Goal: Find specific page/section: Find specific page/section

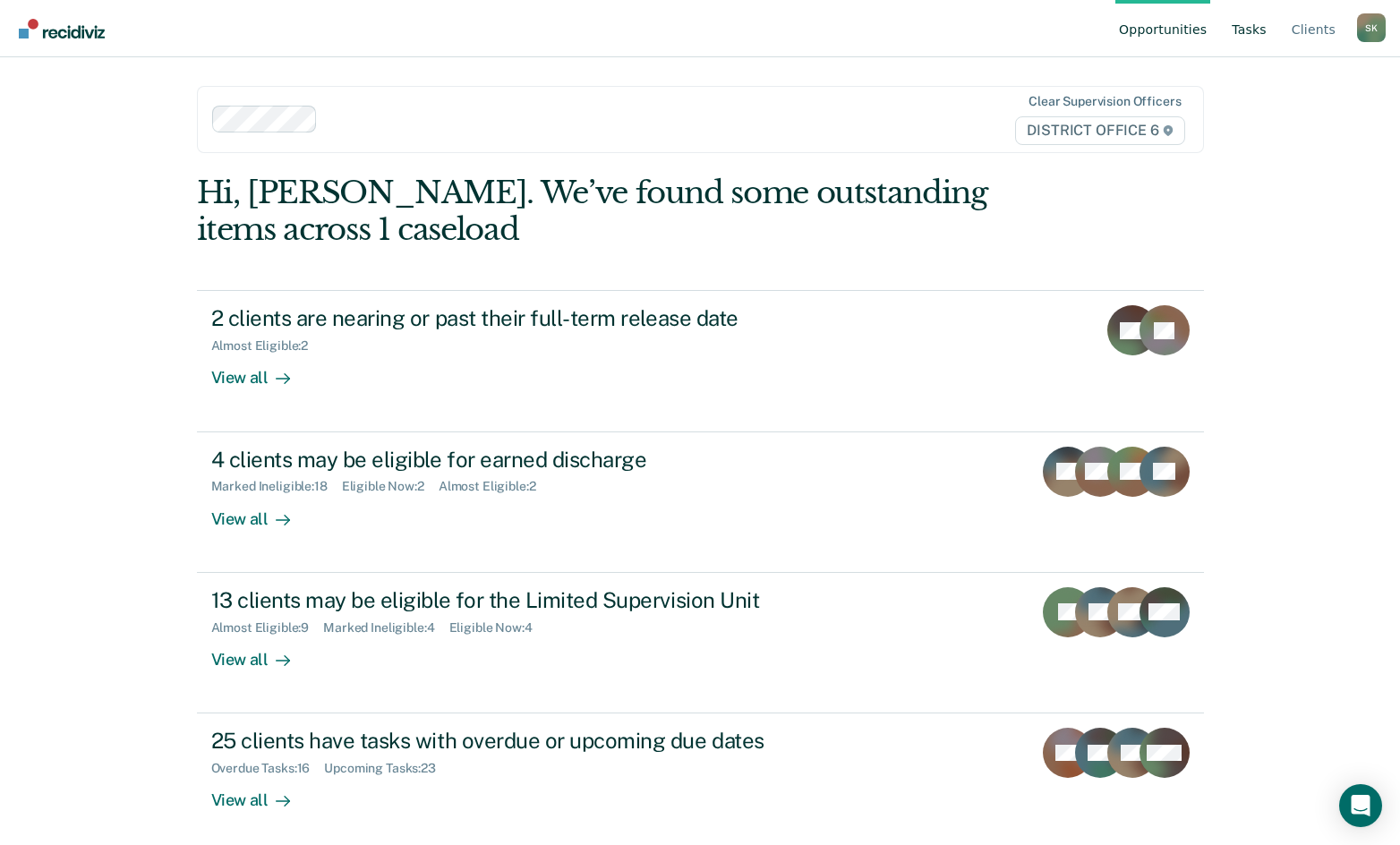
click at [1250, 29] on link "Tasks" at bounding box center [1249, 28] width 42 height 57
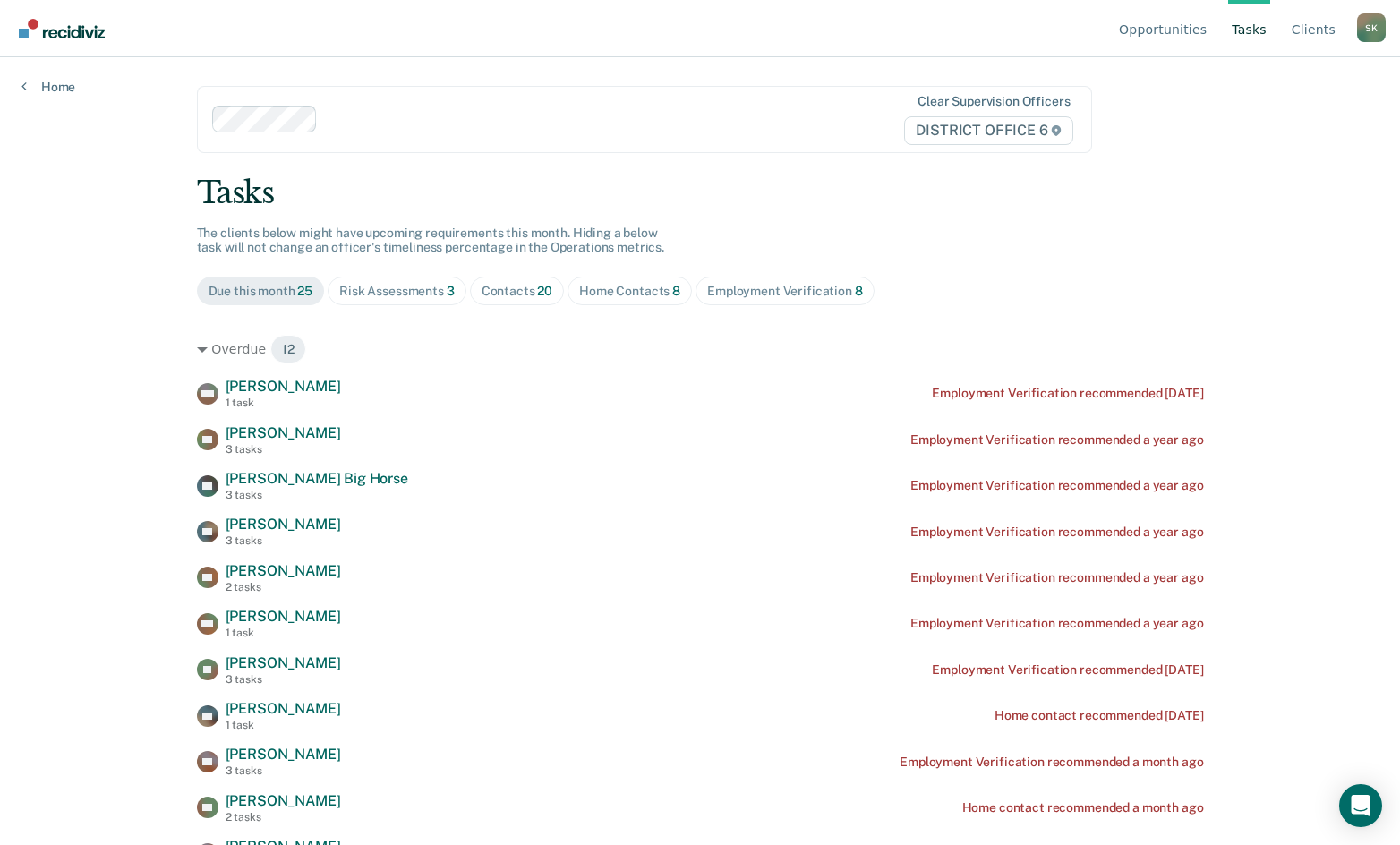
click at [502, 293] on div "Contacts 20" at bounding box center [517, 291] width 72 height 16
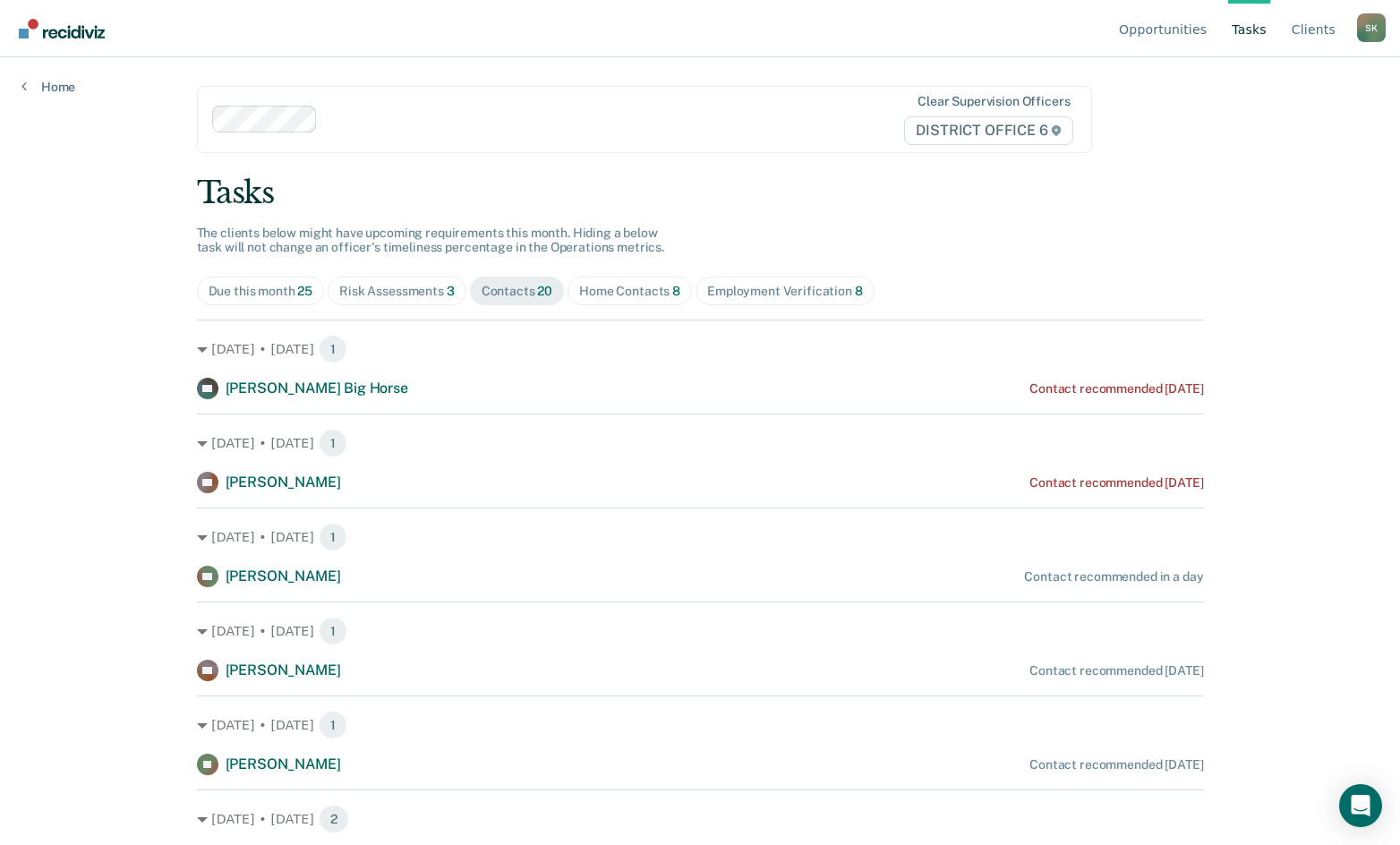
click at [417, 288] on div "Risk Assessments 3" at bounding box center [397, 291] width 116 height 16
